Goal: Navigation & Orientation: Find specific page/section

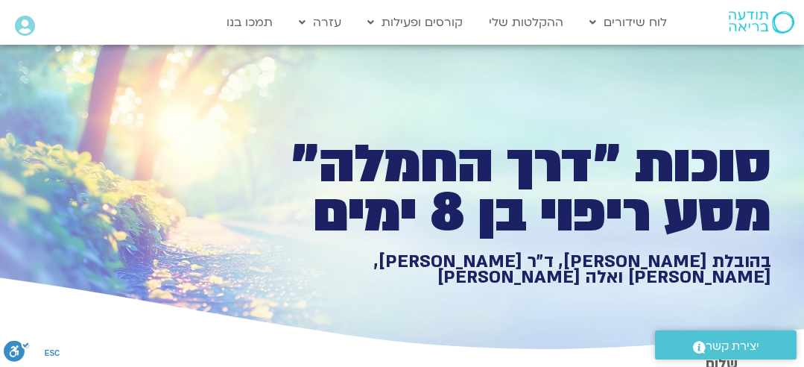
type input "17.411228"
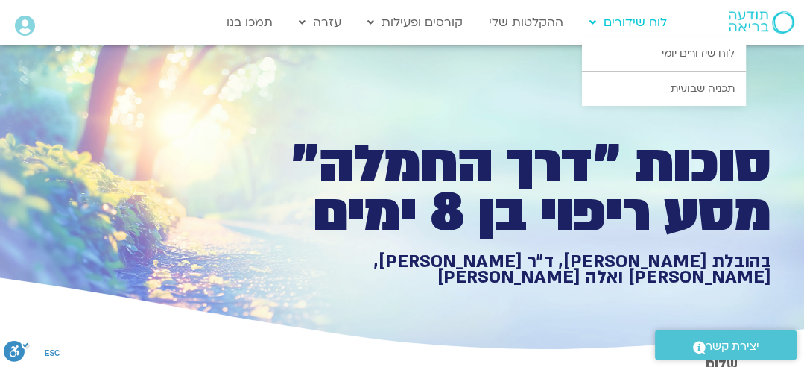
click at [635, 25] on link "לוח שידורים" at bounding box center [628, 22] width 92 height 28
click at [707, 56] on link "לוח שידורים יומי" at bounding box center [664, 54] width 164 height 34
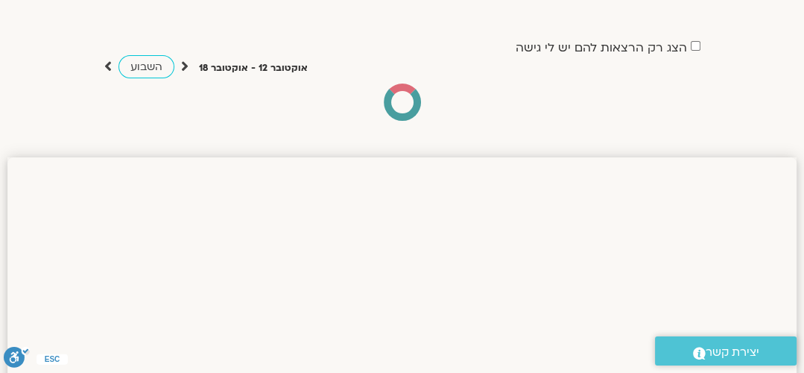
scroll to position [113, 0]
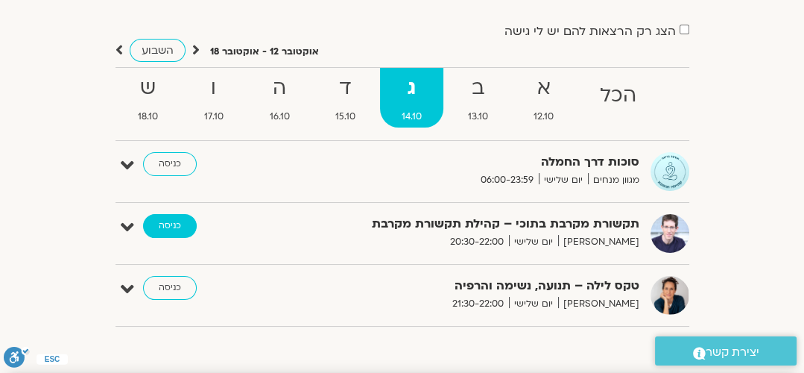
click at [177, 227] on link "כניסה" at bounding box center [170, 226] width 54 height 24
